Goal: Navigation & Orientation: Go to known website

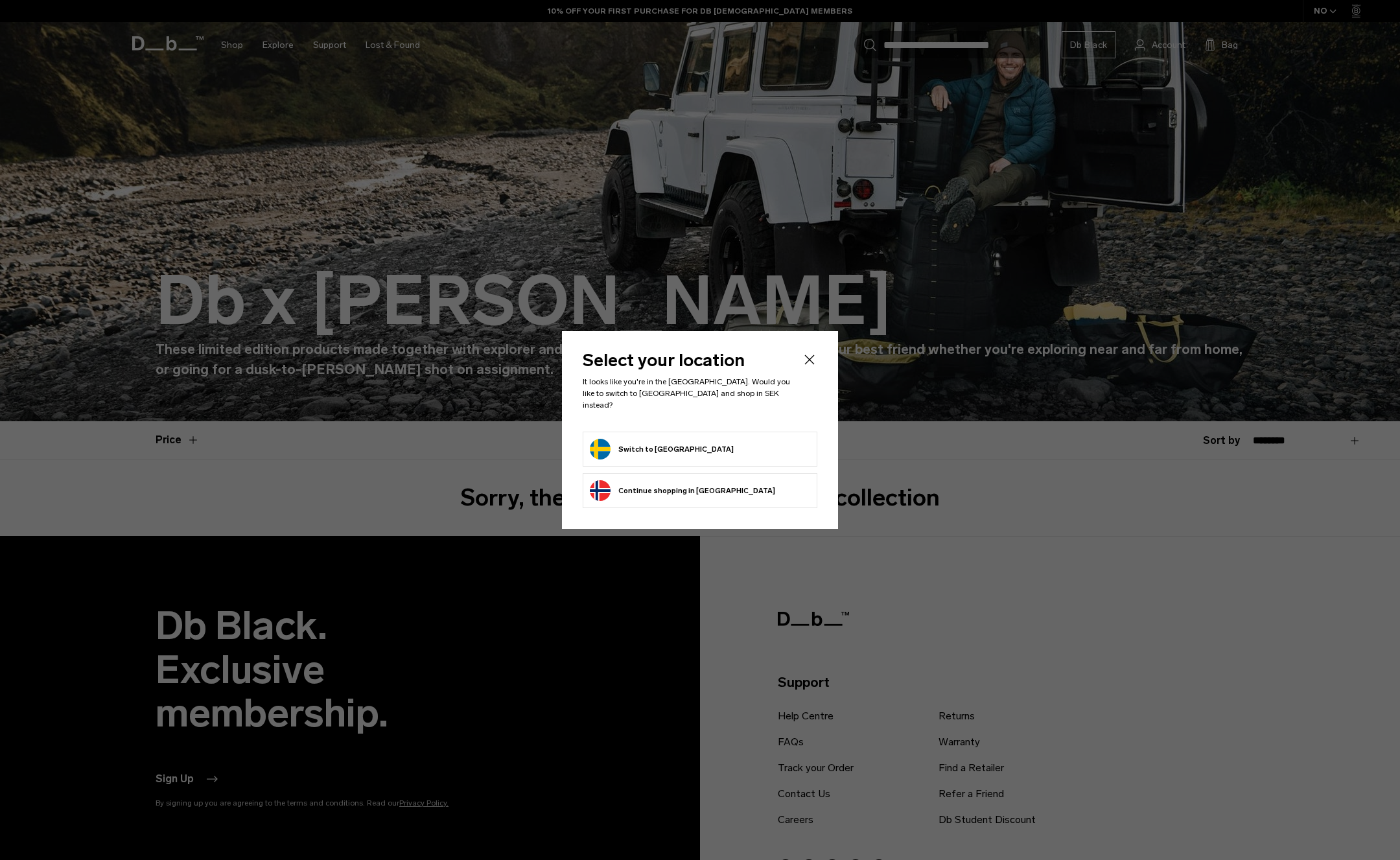
click at [668, 441] on button "Switch to [GEOGRAPHIC_DATA]" at bounding box center [662, 450] width 144 height 21
click at [647, 483] on button "Continue browsing Norway store Continue shopping in Norway" at bounding box center [682, 491] width 186 height 21
